Goal: Task Accomplishment & Management: Manage account settings

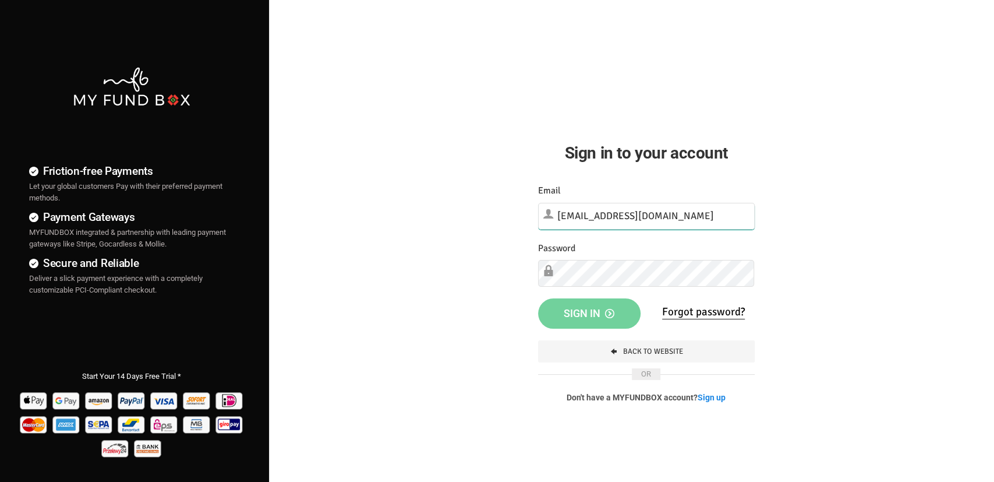
click at [655, 217] on input "[EMAIL_ADDRESS][DOMAIN_NAME]" at bounding box center [646, 216] width 217 height 27
click at [538, 297] on button "Sign in" at bounding box center [589, 312] width 103 height 30
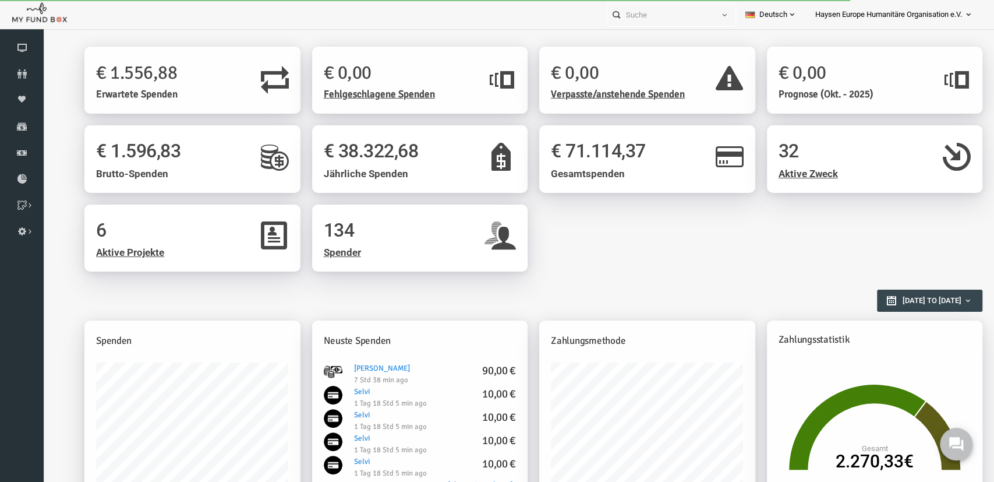
click at [651, 258] on div "6 Aktive Projekte 134 Spender" at bounding box center [514, 243] width 910 height 79
click at [23, 130] on icon at bounding box center [22, 126] width 44 height 9
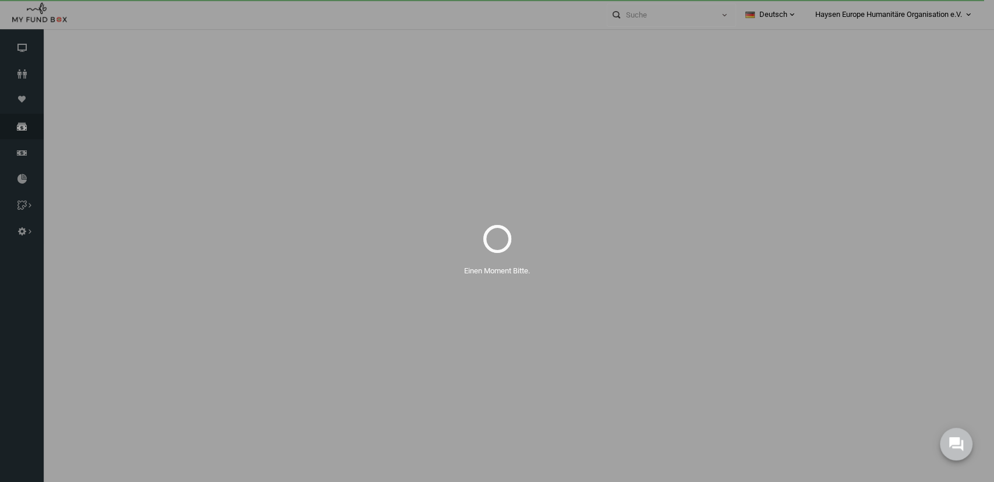
select select "100"
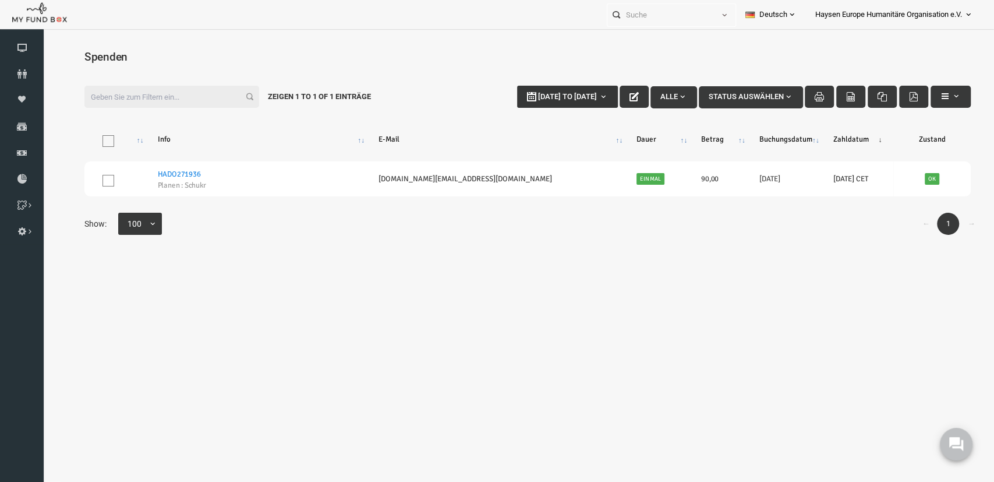
type input "30-09-2025"
click at [519, 94] on span "30-09-2025 to 07-10-2025" at bounding box center [548, 96] width 59 height 9
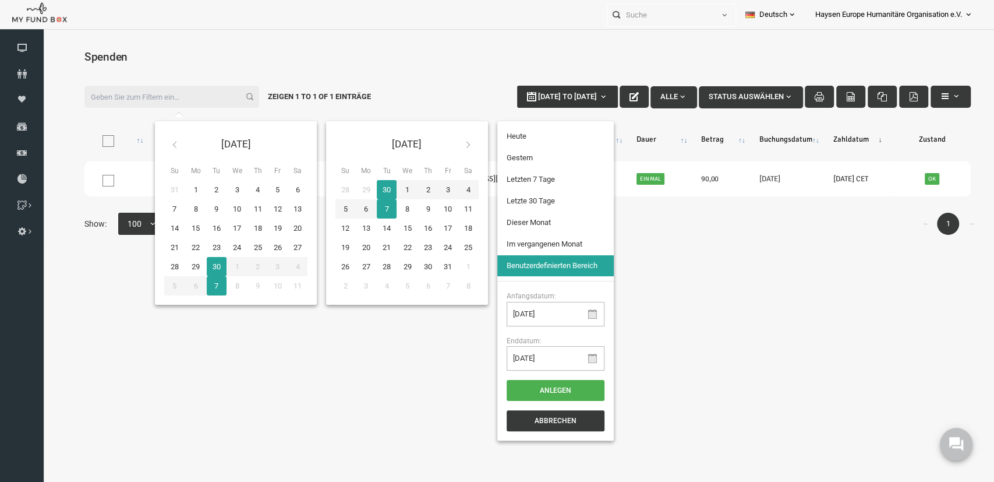
type input "30-09-2025"
type input "29-09-2025"
type input "24-09-2025"
type input "30-09-2025"
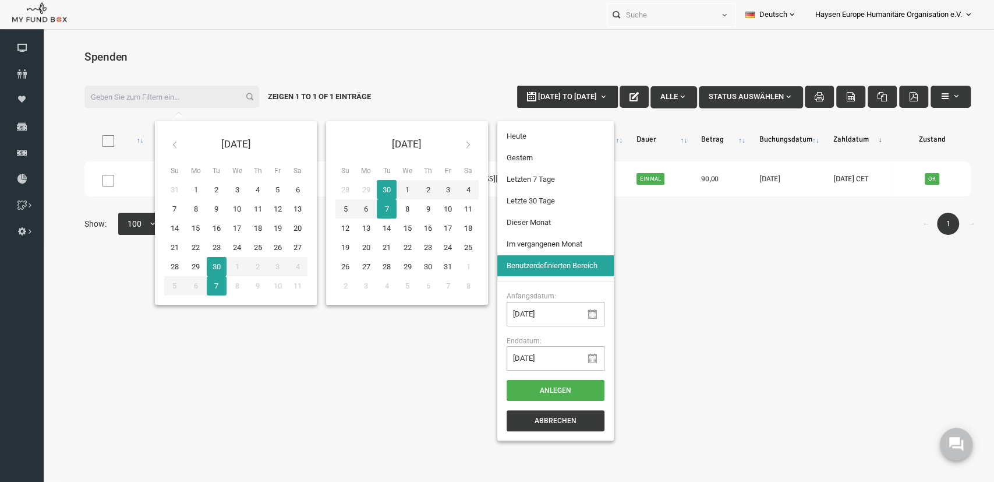
type input "01-09-2025"
type input "30-09-2025"
type input "01-09-2025"
type input "30-09-2025"
type input "01-09-2025"
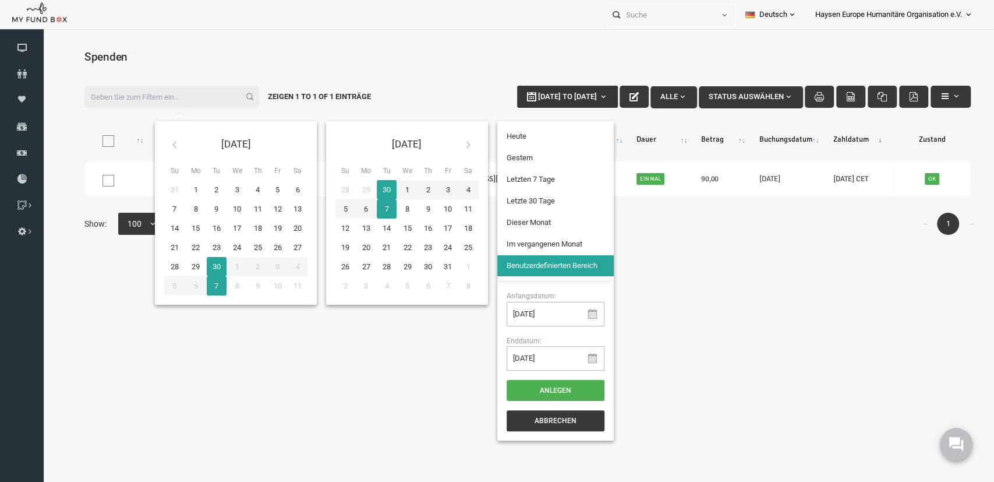
type input "30-09-2025"
type input "24-09-2025"
type input "30-09-2025"
click at [527, 182] on li "Letzten 7 Tage" at bounding box center [536, 179] width 117 height 21
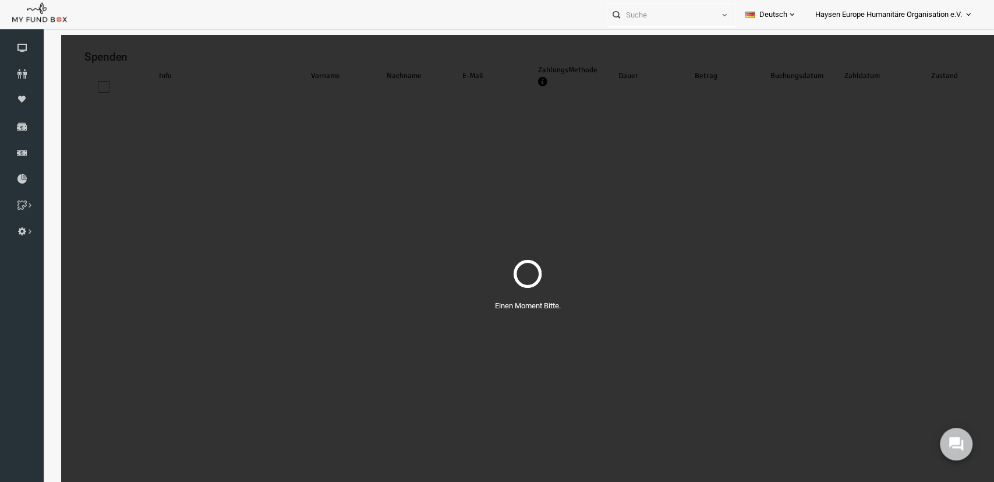
select select "100"
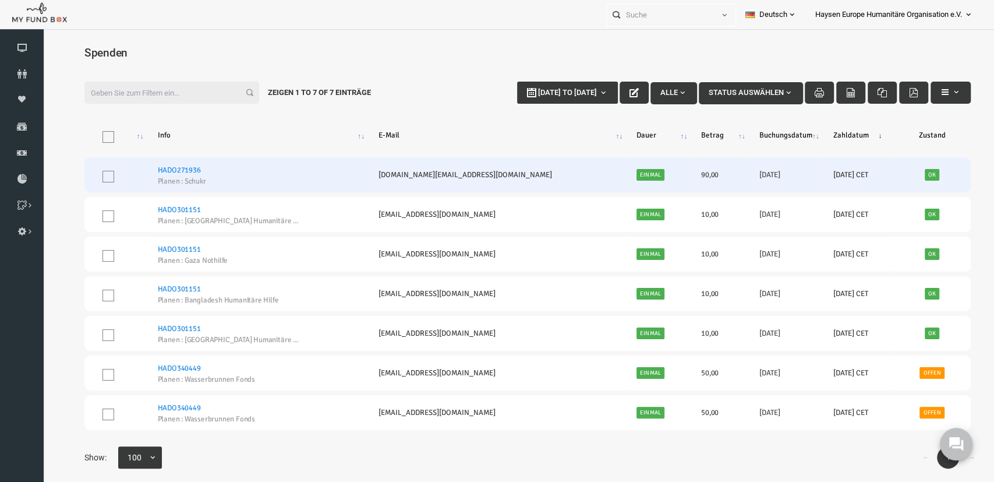
scroll to position [6, 0]
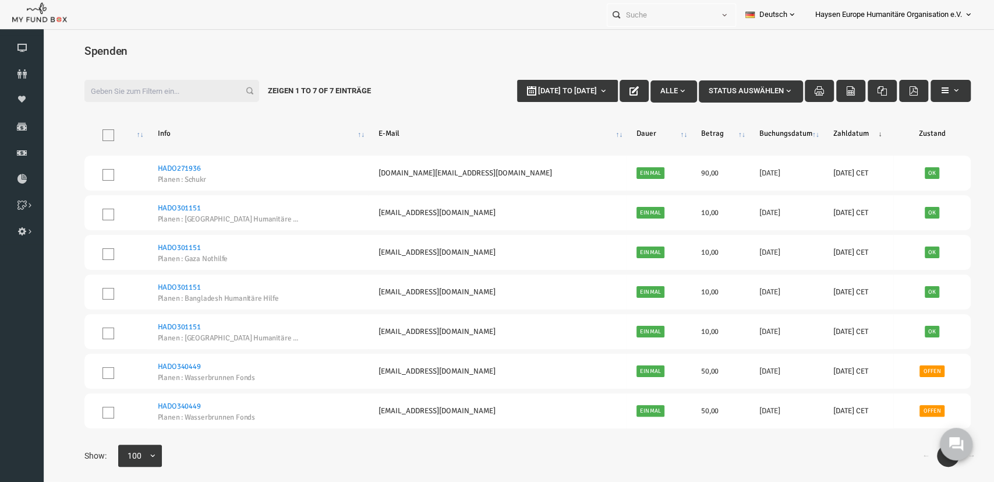
click at [930, 7] on span "Haysen Europe Humanitäre Organisation e.V." at bounding box center [889, 15] width 147 height 20
click at [936, 45] on link "Mein Profil" at bounding box center [933, 44] width 99 height 21
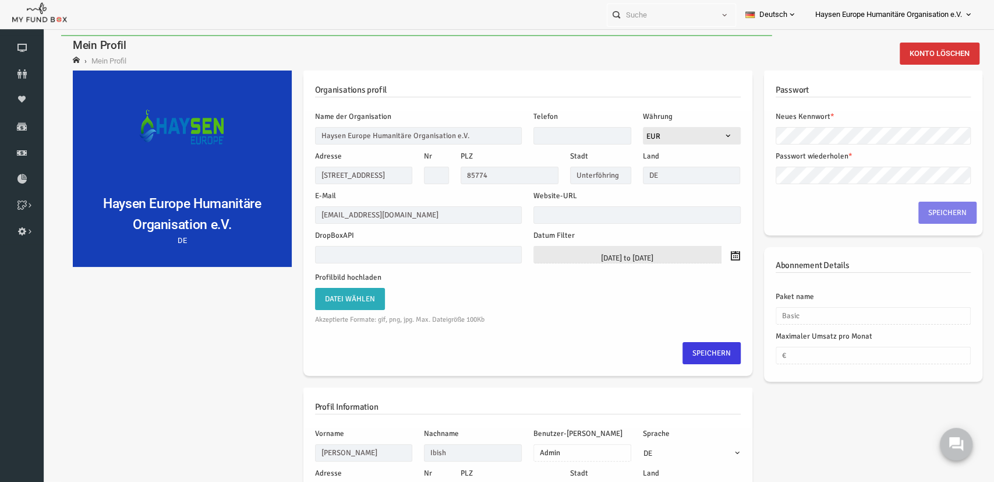
scroll to position [0, 0]
click at [949, 12] on span "Haysen Europe Humanitäre Organisation e.V." at bounding box center [889, 15] width 147 height 20
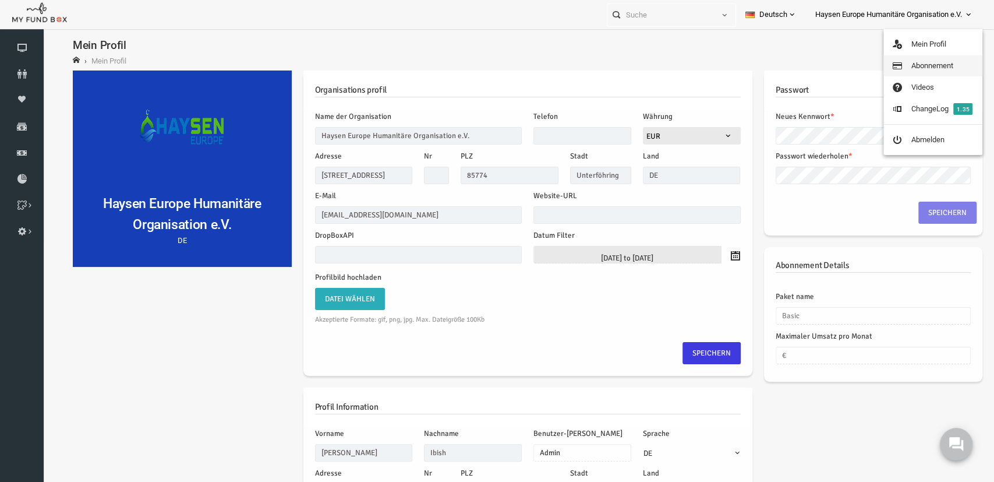
click at [937, 68] on link "Abonnement" at bounding box center [933, 65] width 99 height 21
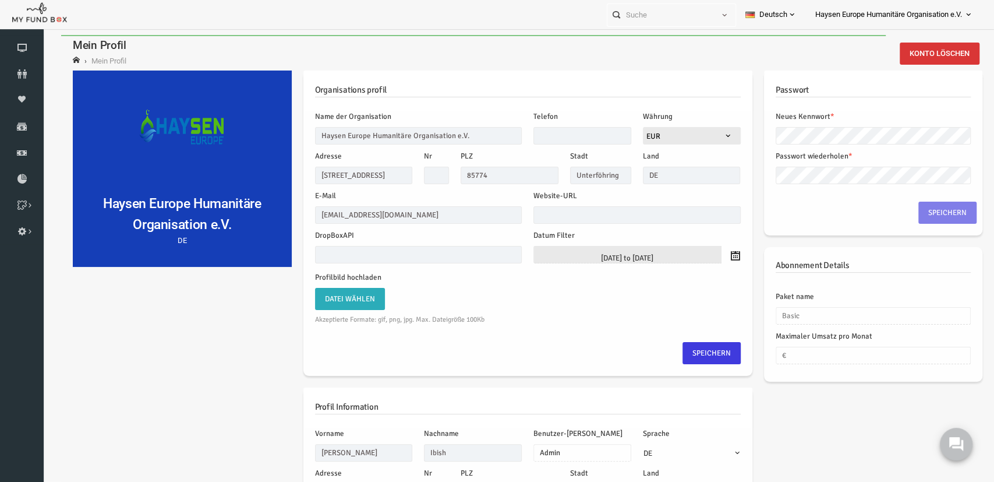
click at [932, 12] on span "Haysen Europe Humanitäre Organisation e.V." at bounding box center [889, 15] width 147 height 20
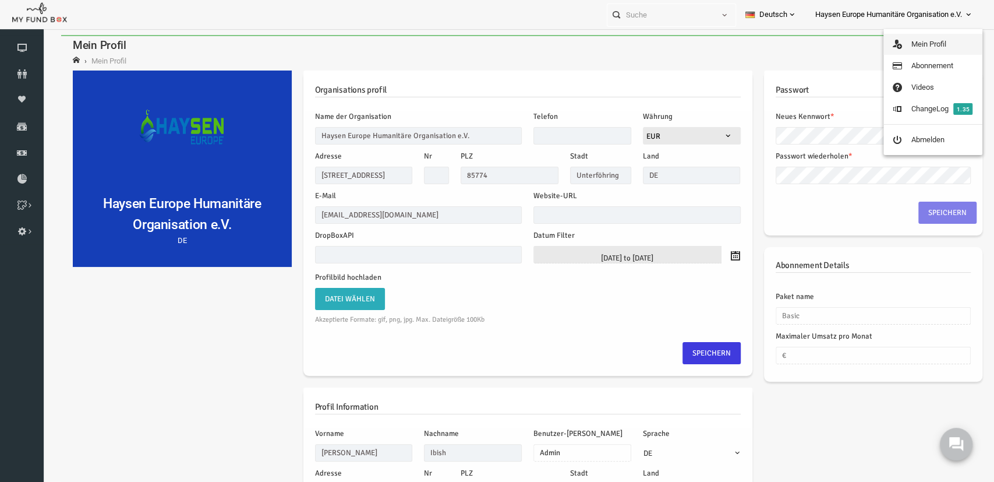
click at [939, 51] on link "Mein Profil" at bounding box center [933, 44] width 99 height 21
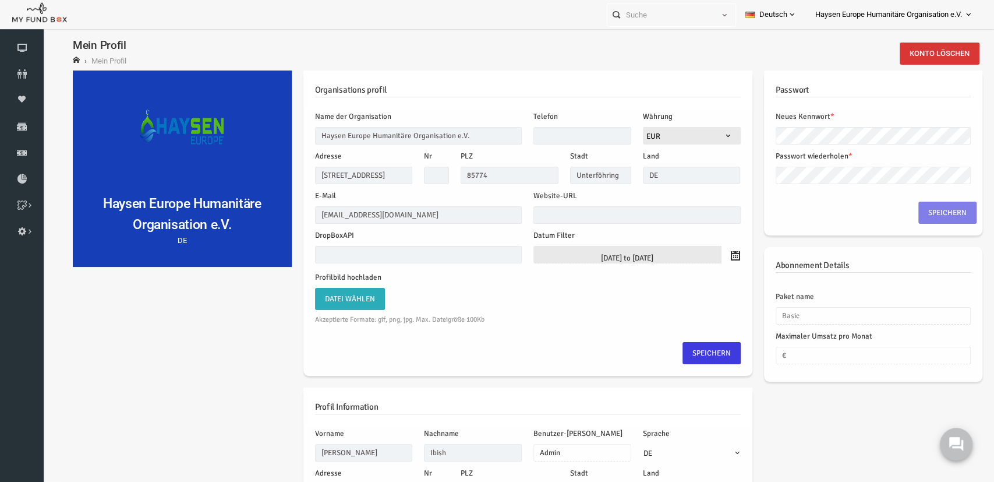
click at [969, 8] on link "Haysen Europe Humanitäre Organisation e.V." at bounding box center [894, 14] width 177 height 29
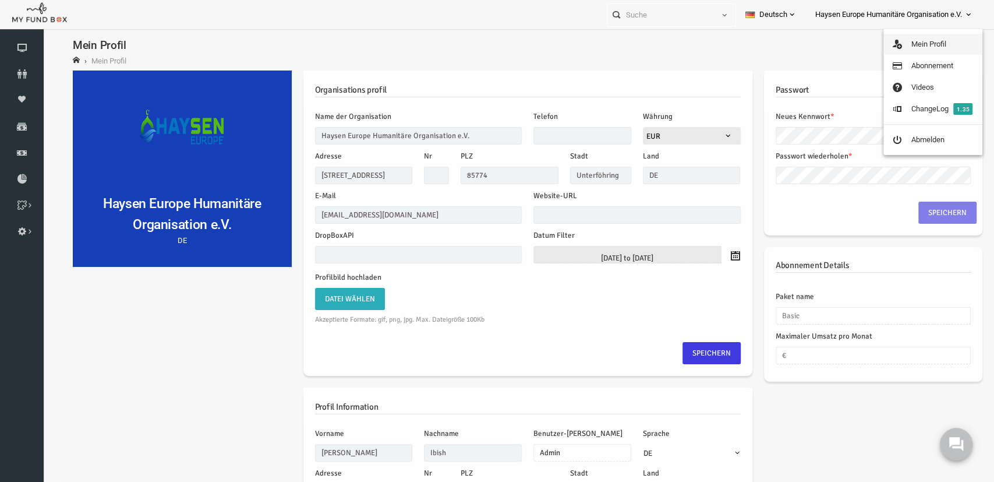
click at [957, 35] on link "Mein Profil" at bounding box center [933, 44] width 99 height 21
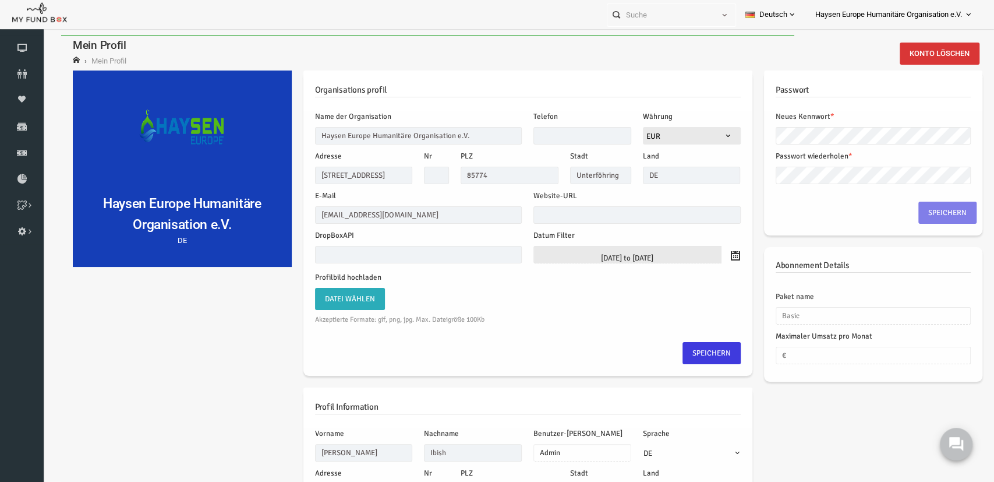
click at [525, 98] on div "Organisations profil" at bounding box center [508, 90] width 449 height 40
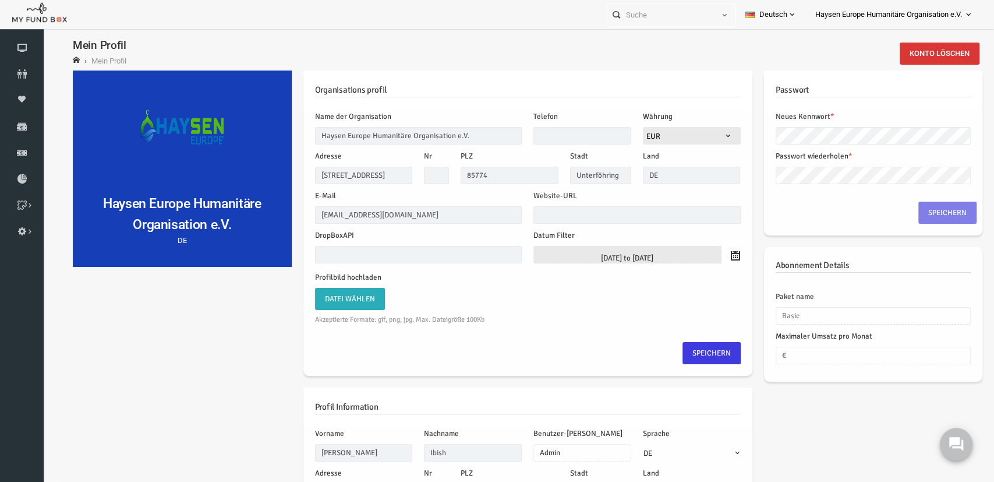
click at [527, 85] on h6 "Organisations profil" at bounding box center [509, 90] width 426 height 14
click at [928, 13] on span "Haysen Europe Humanitäre Organisation e.V." at bounding box center [889, 15] width 147 height 20
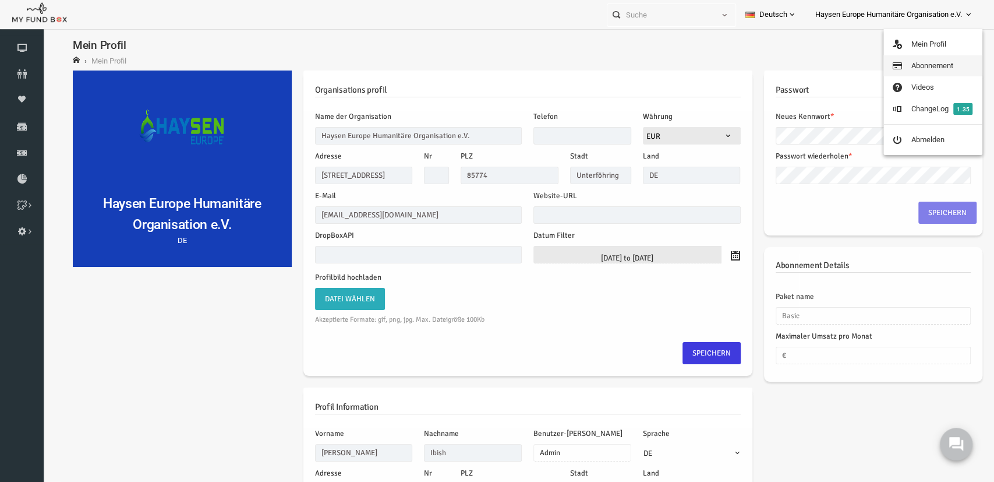
click at [934, 65] on link "Abonnement" at bounding box center [933, 65] width 99 height 21
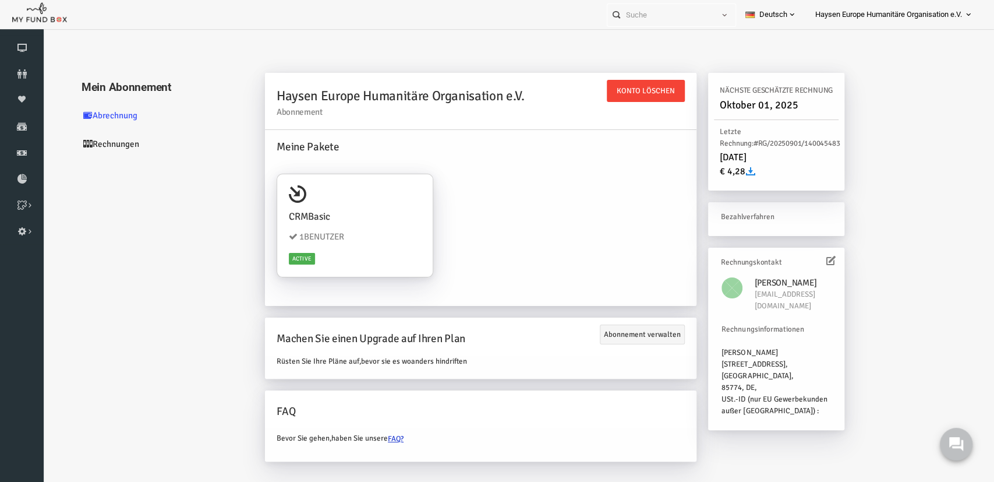
click at [126, 151] on link "Rechnungen" at bounding box center [141, 144] width 175 height 29
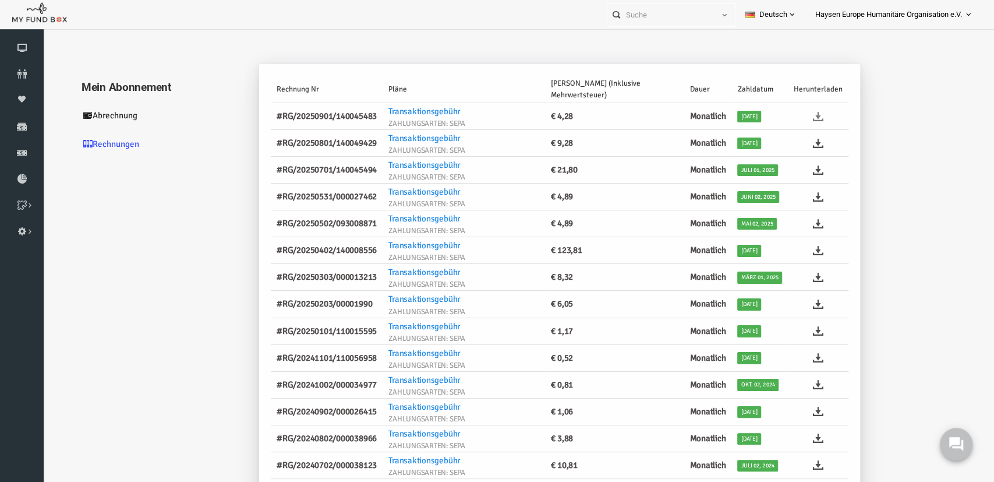
click at [798, 115] on icon at bounding box center [799, 116] width 10 height 10
click at [34, 48] on icon at bounding box center [22, 47] width 44 height 9
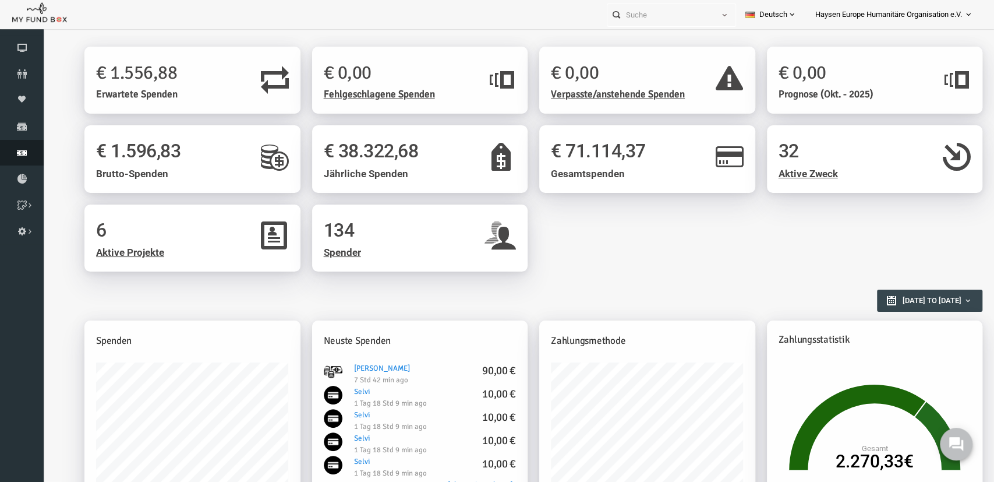
click at [19, 155] on icon at bounding box center [22, 152] width 44 height 9
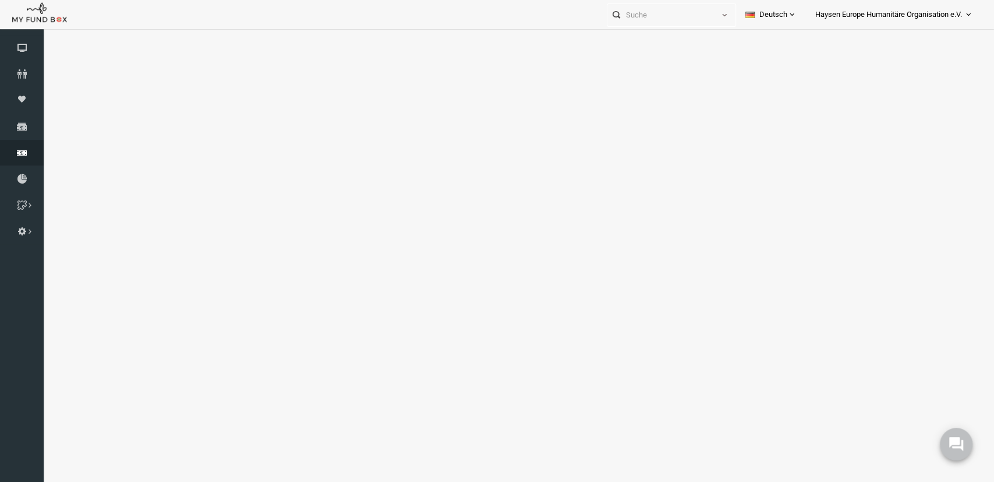
select select "100"
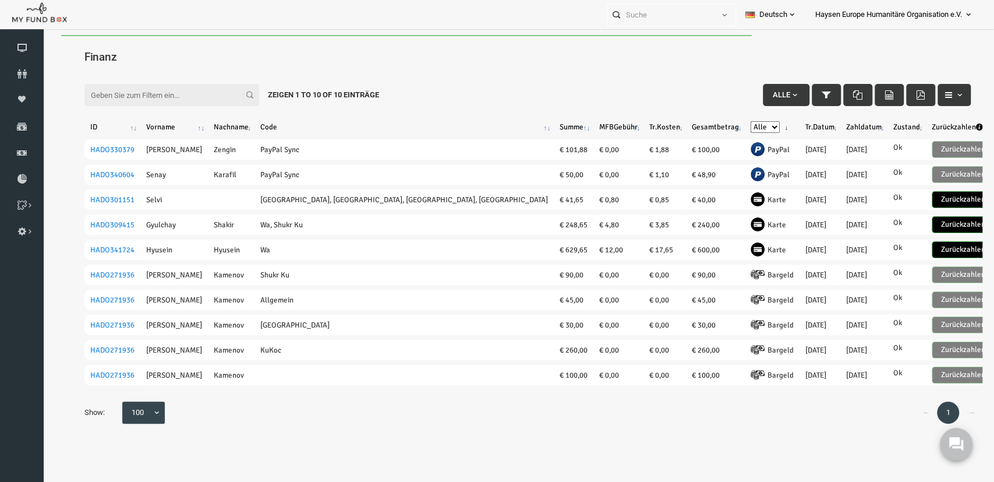
click at [781, 126] on th "Tr.Datum" at bounding box center [801, 126] width 41 height 15
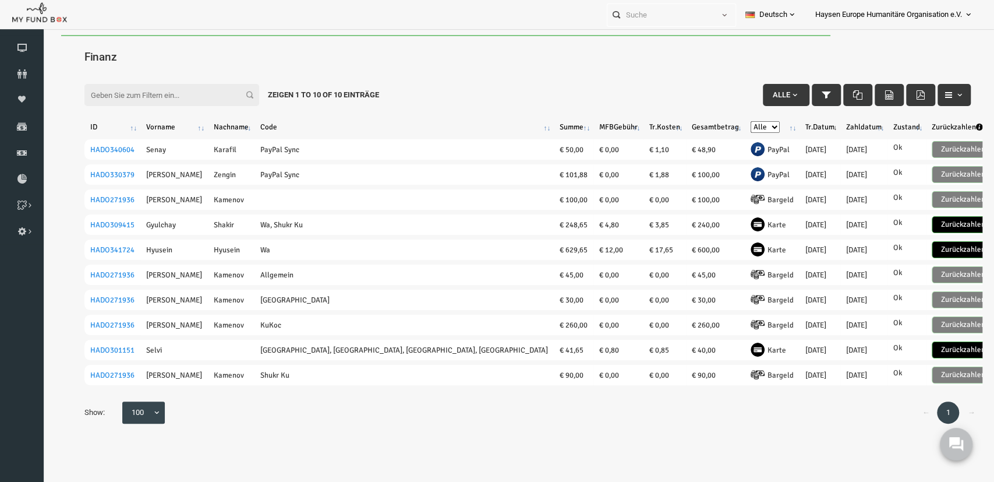
click at [781, 124] on th "Tr.Datum" at bounding box center [801, 126] width 41 height 15
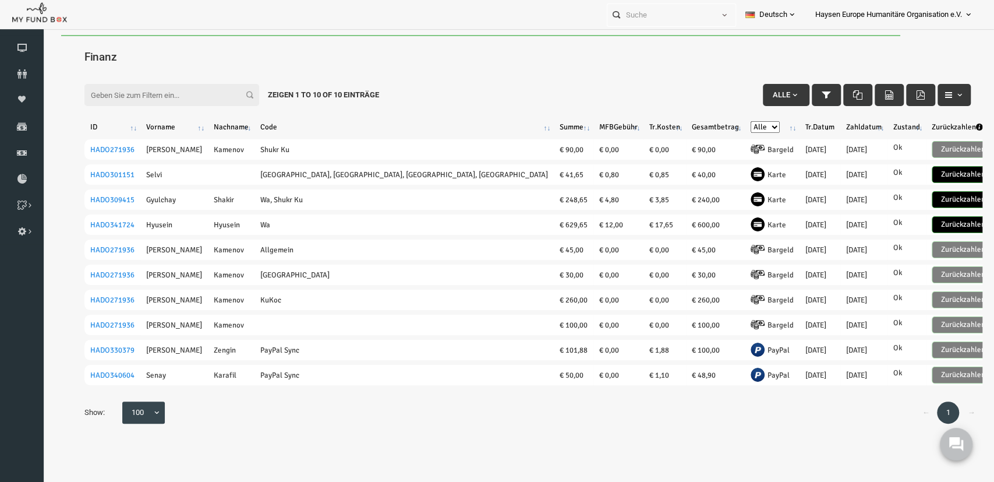
click at [781, 124] on th "Tr.Datum" at bounding box center [801, 126] width 41 height 15
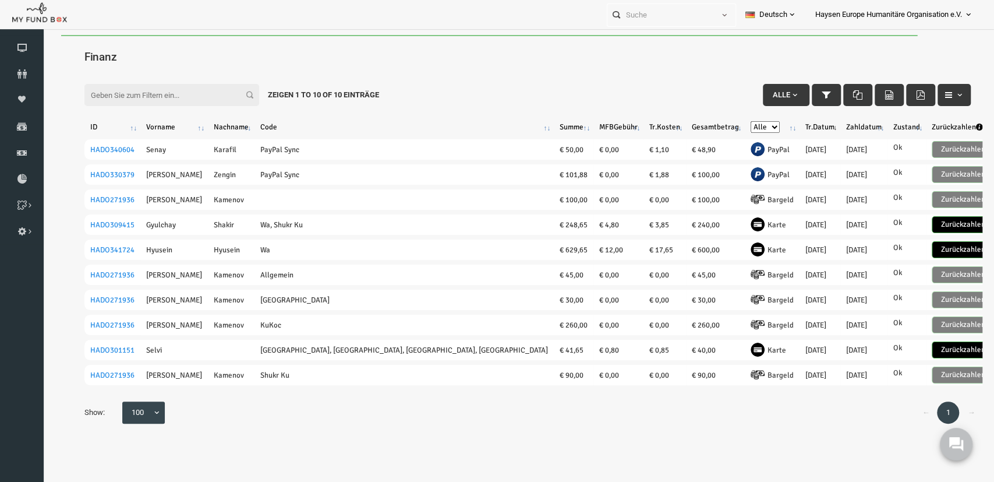
click at [781, 124] on th "Tr.Datum" at bounding box center [801, 126] width 41 height 15
